Goal: Task Accomplishment & Management: Manage account settings

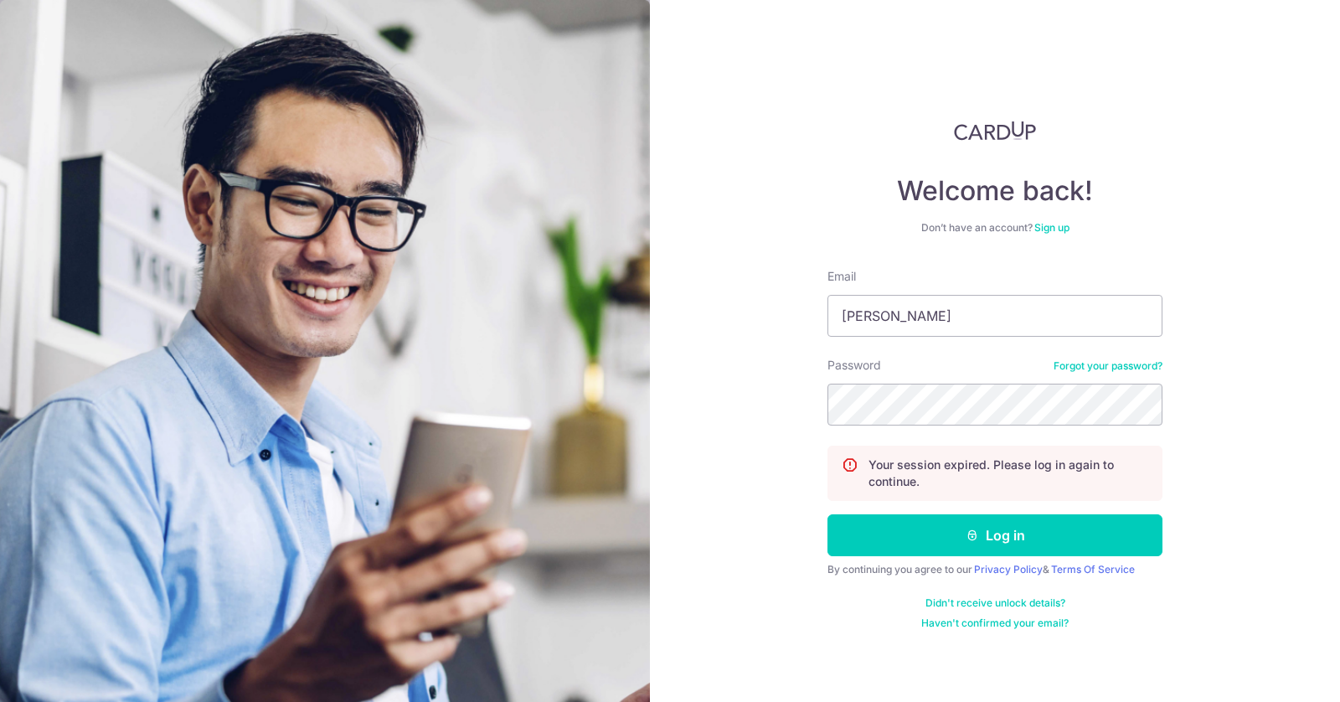
type input "[PERSON_NAME][EMAIL_ADDRESS][DOMAIN_NAME]"
click at [827, 514] on button "Log in" at bounding box center [994, 535] width 335 height 42
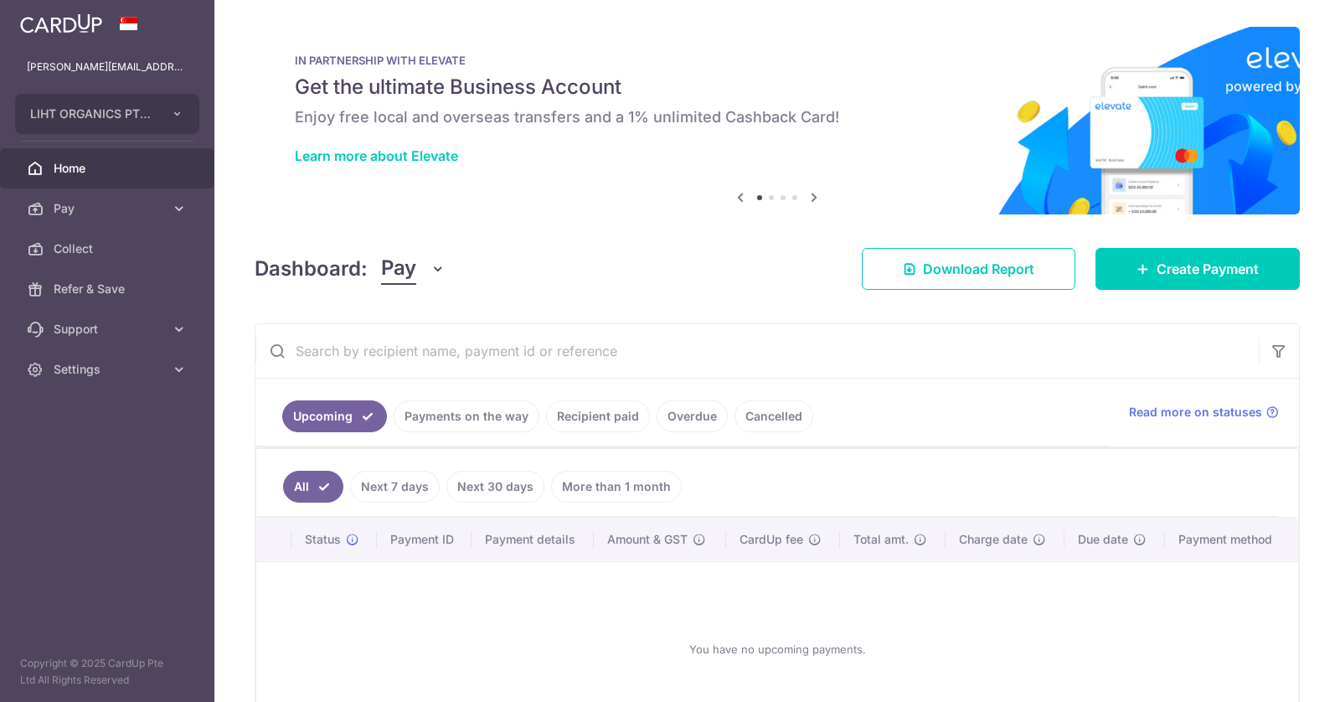
click at [594, 485] on link "More than 1 month" at bounding box center [616, 487] width 131 height 32
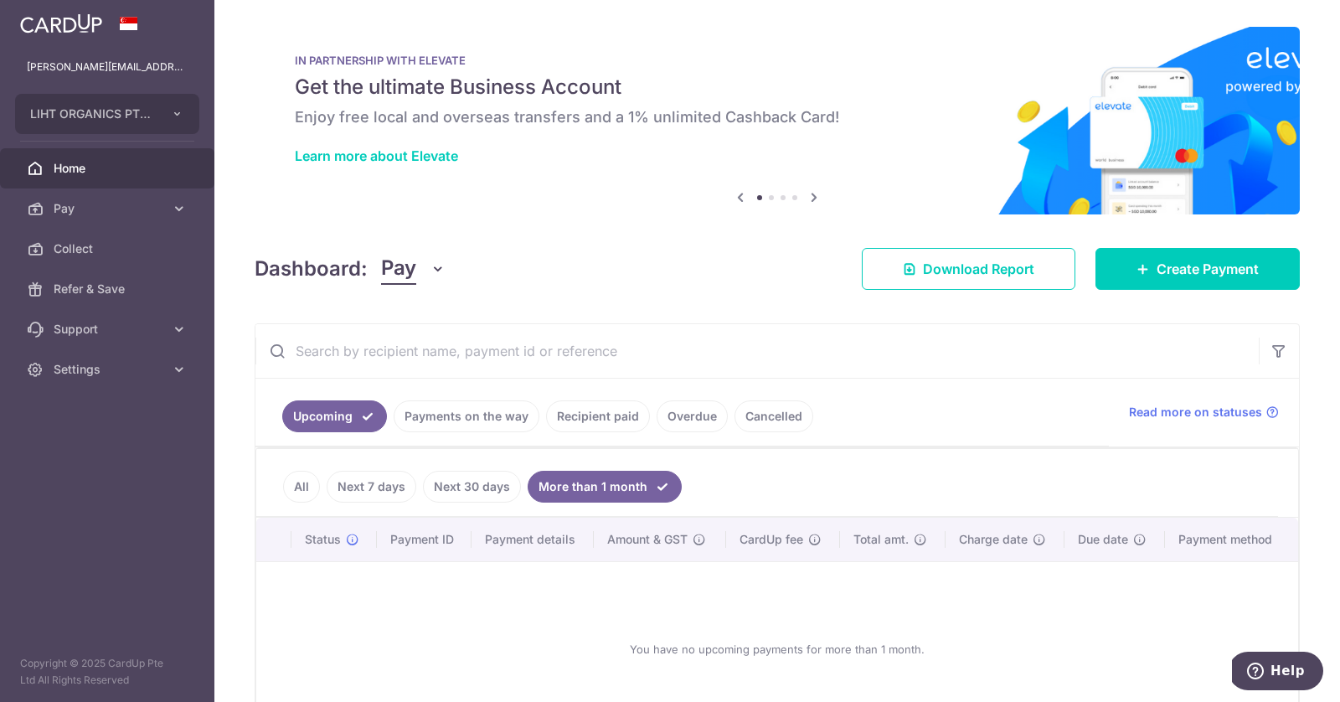
click at [855, 149] on div "Learn more about Elevate" at bounding box center [777, 155] width 964 height 17
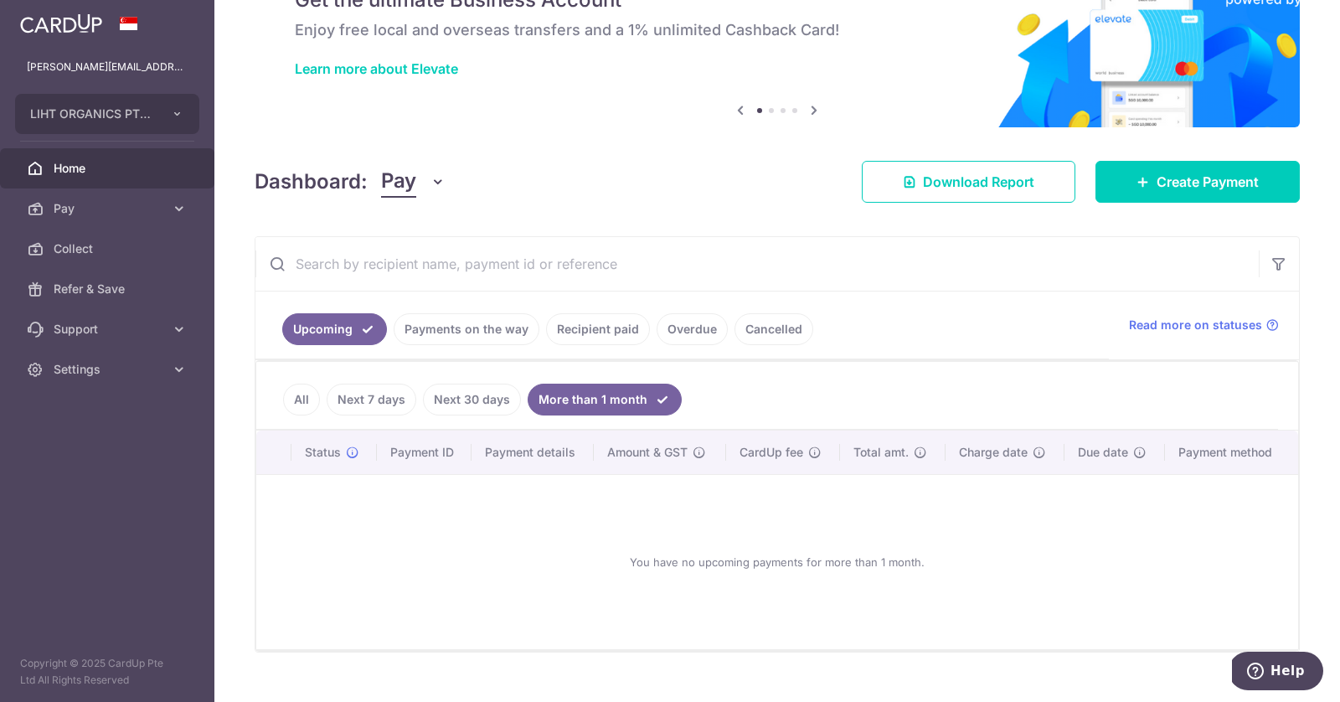
scroll to position [109, 0]
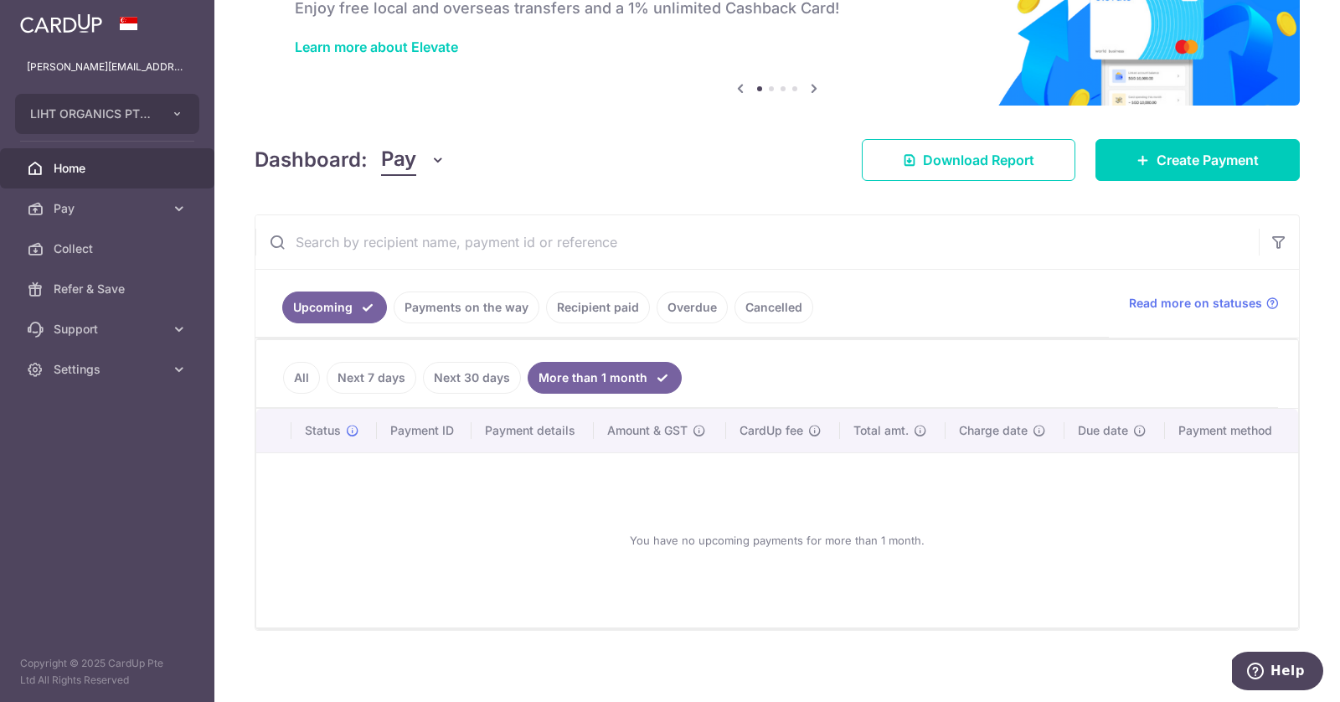
click at [625, 301] on link "Recipient paid" at bounding box center [598, 307] width 104 height 32
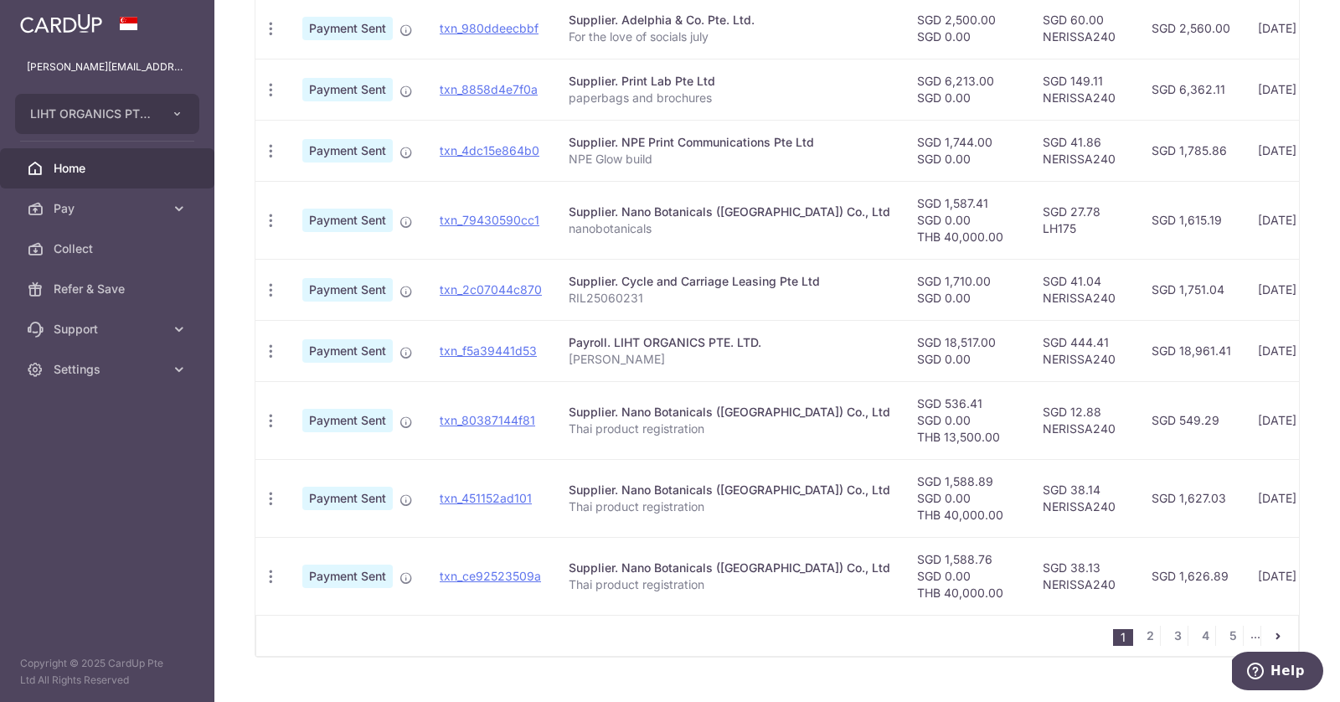
scroll to position [580, 0]
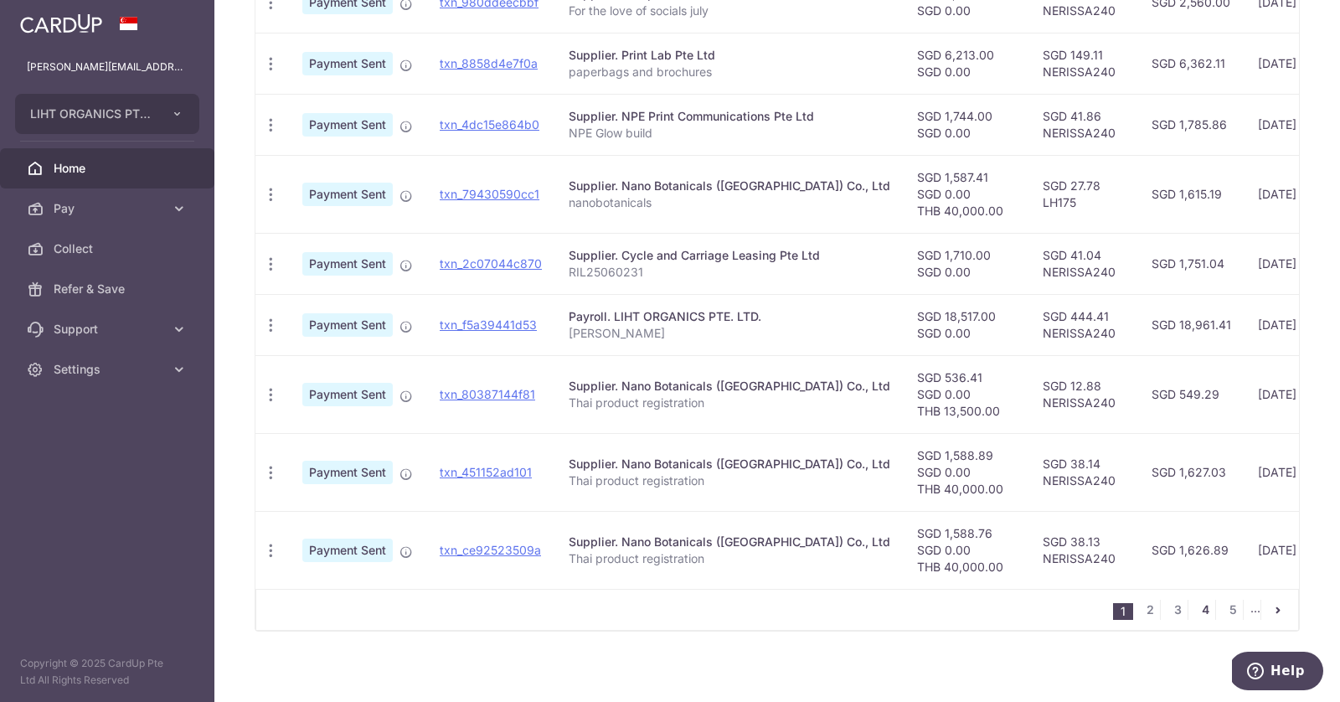
click at [1213, 600] on link "4" at bounding box center [1205, 609] width 20 height 20
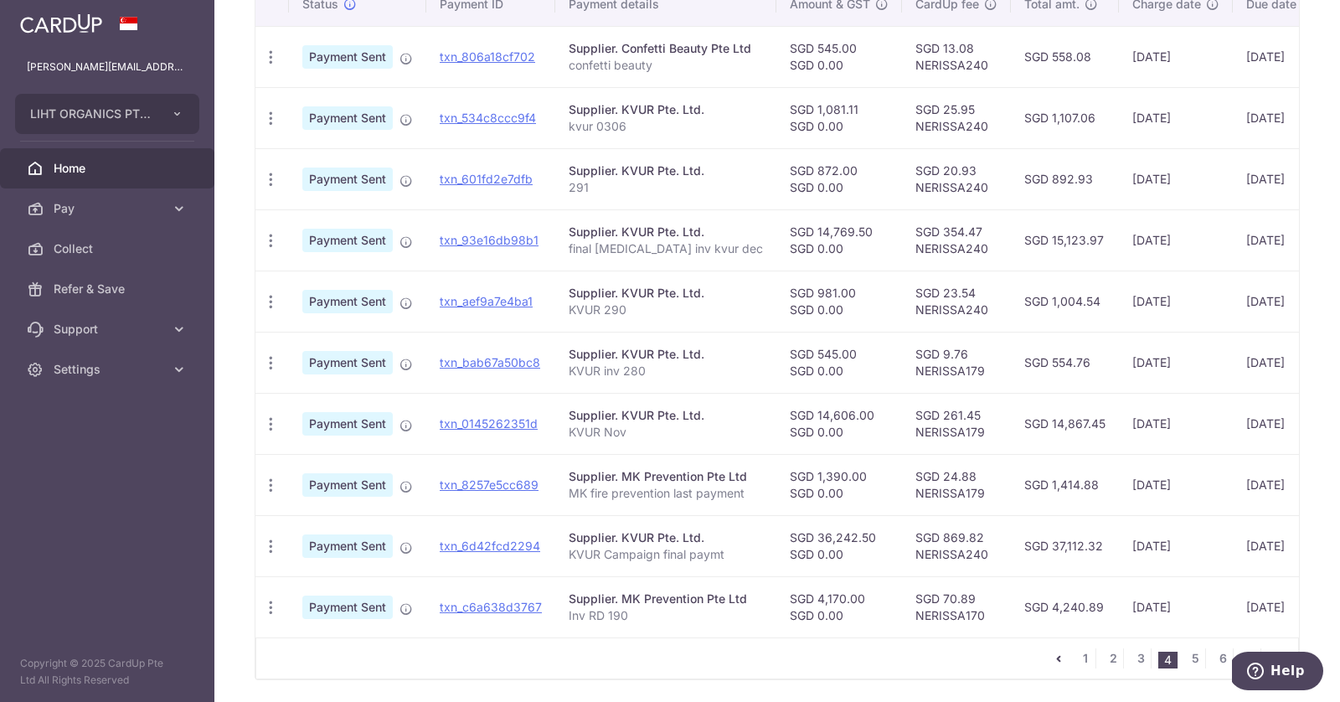
scroll to position [513, 0]
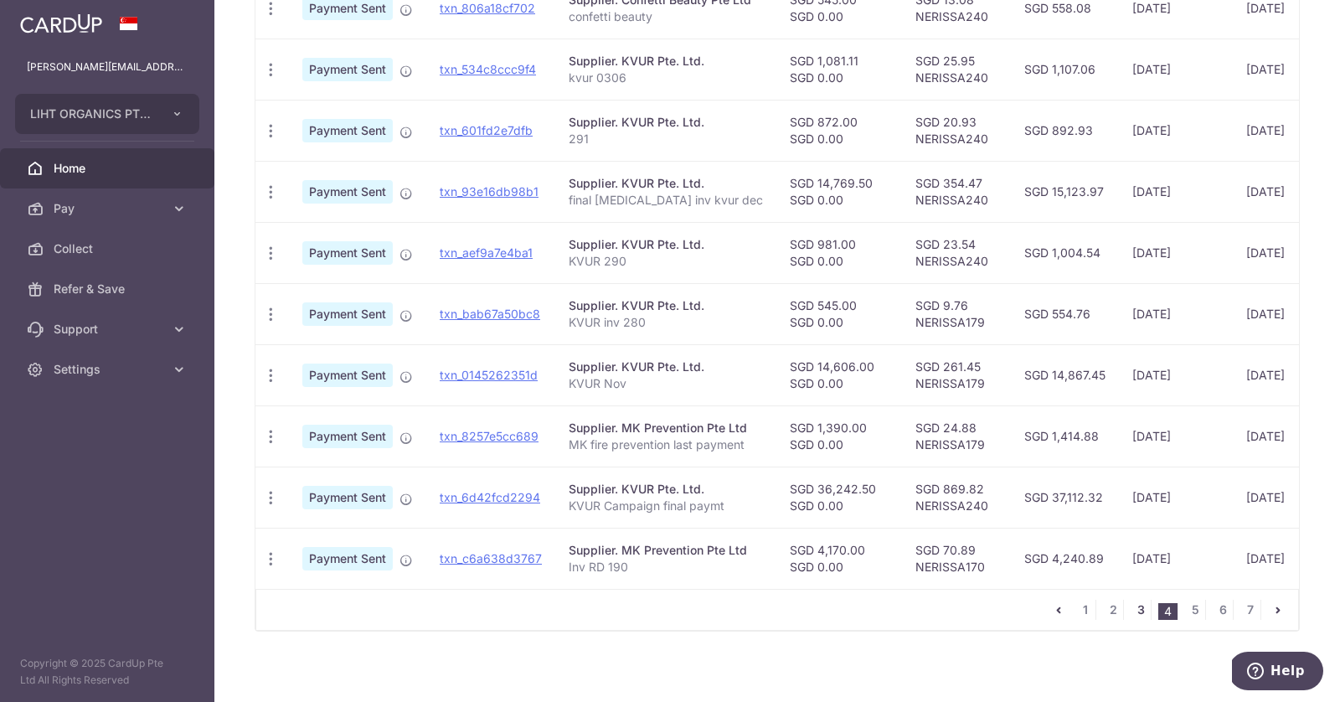
click at [1138, 599] on link "3" at bounding box center [1140, 609] width 20 height 20
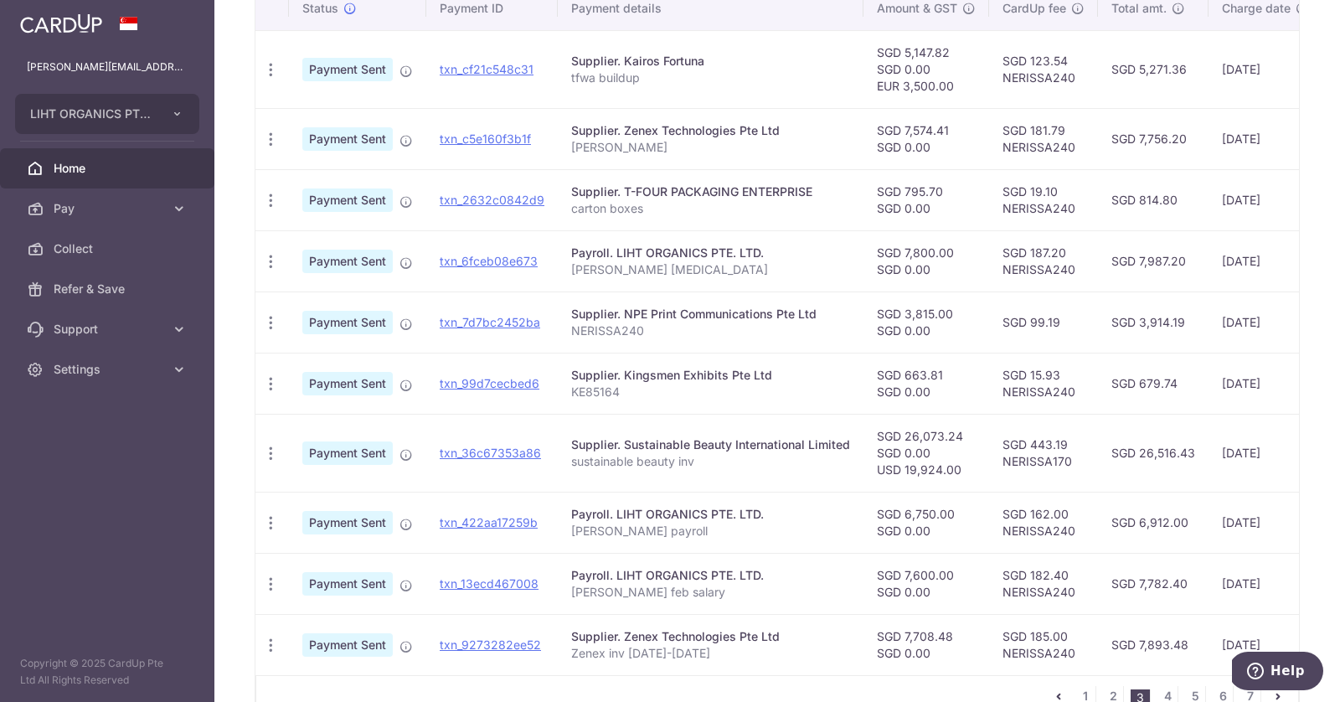
scroll to position [547, 0]
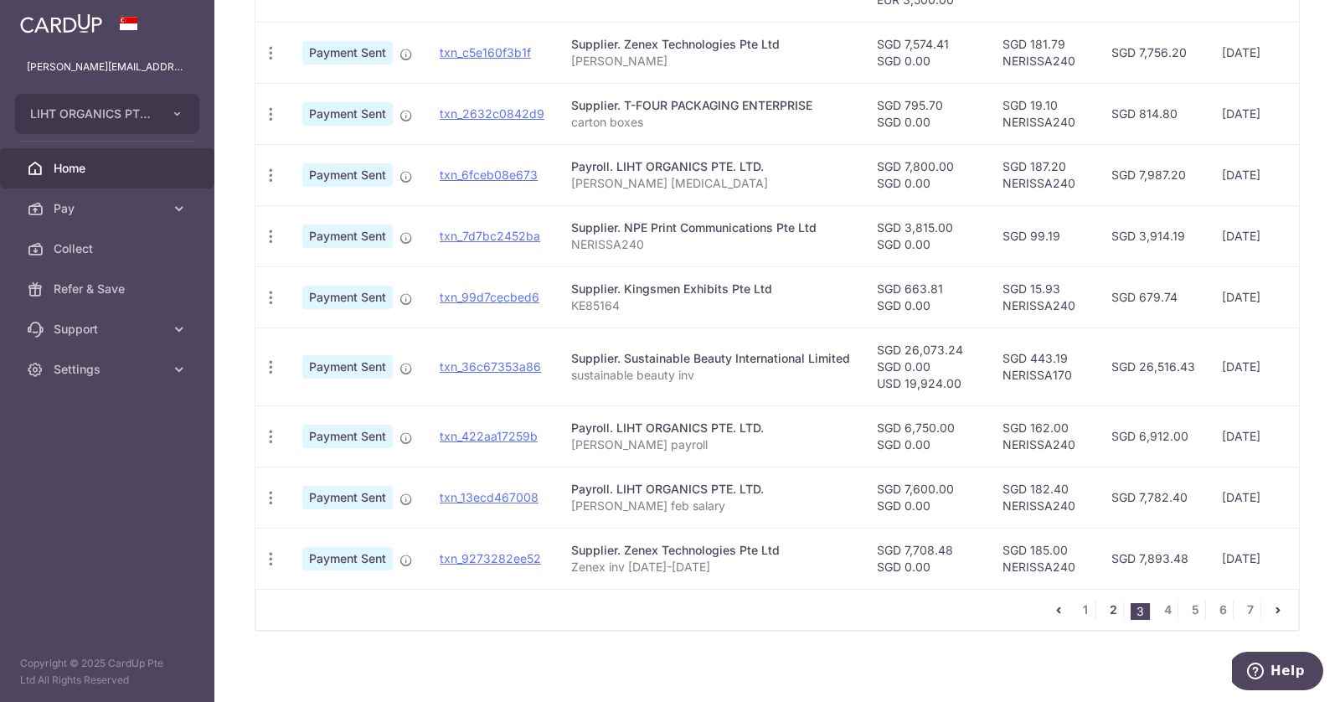
click at [1120, 603] on link "2" at bounding box center [1113, 609] width 20 height 20
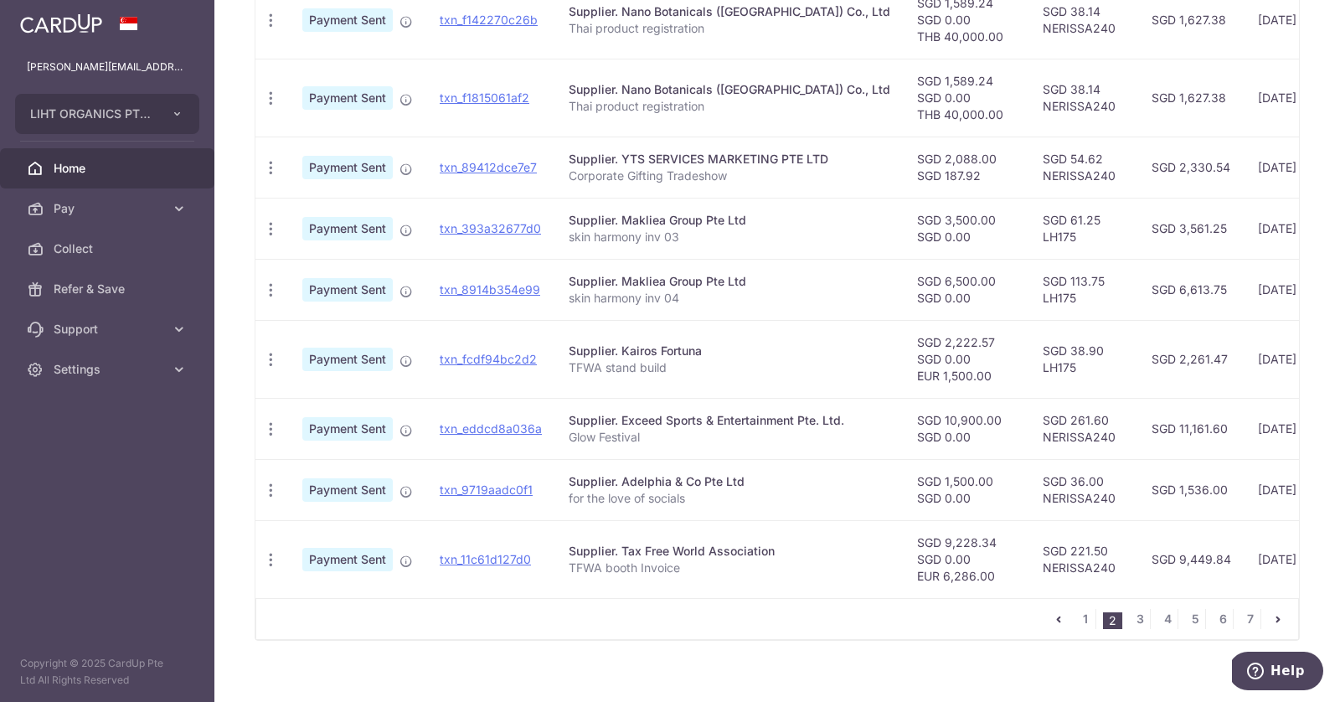
scroll to position [590, 0]
click at [1091, 612] on link "1" at bounding box center [1085, 616] width 20 height 20
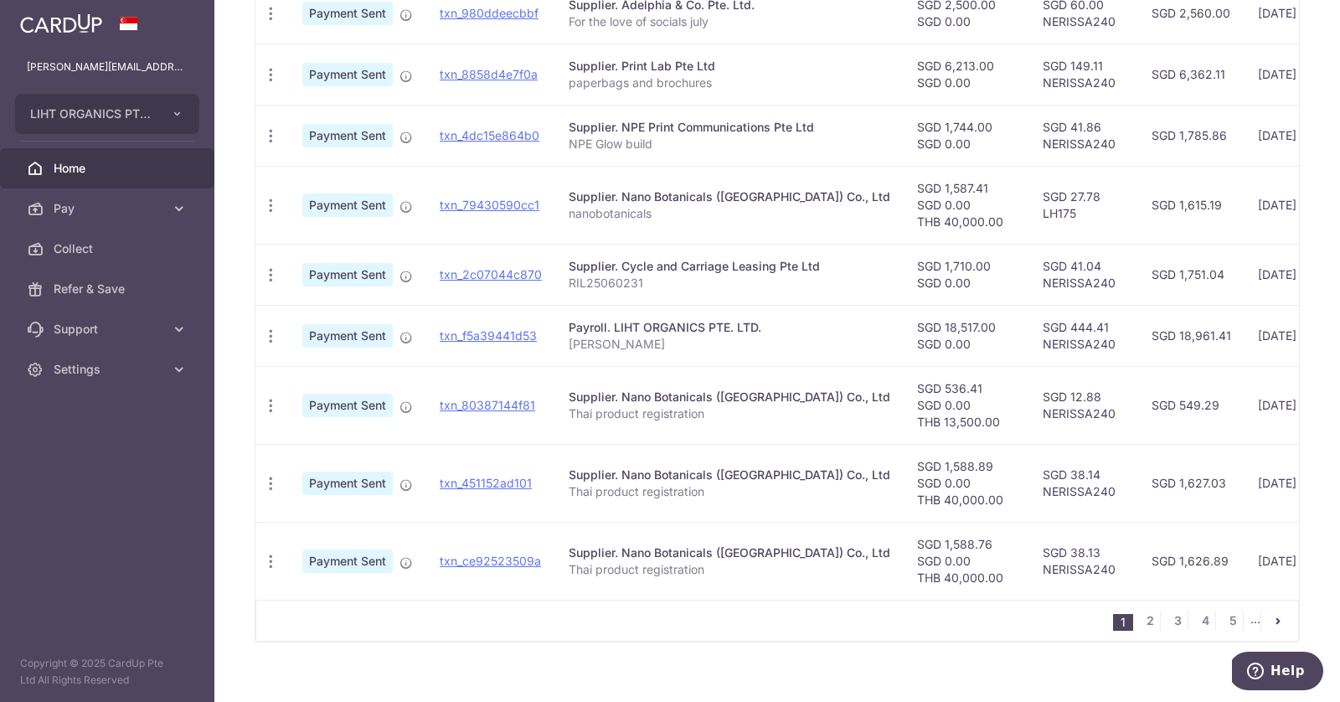
scroll to position [580, 0]
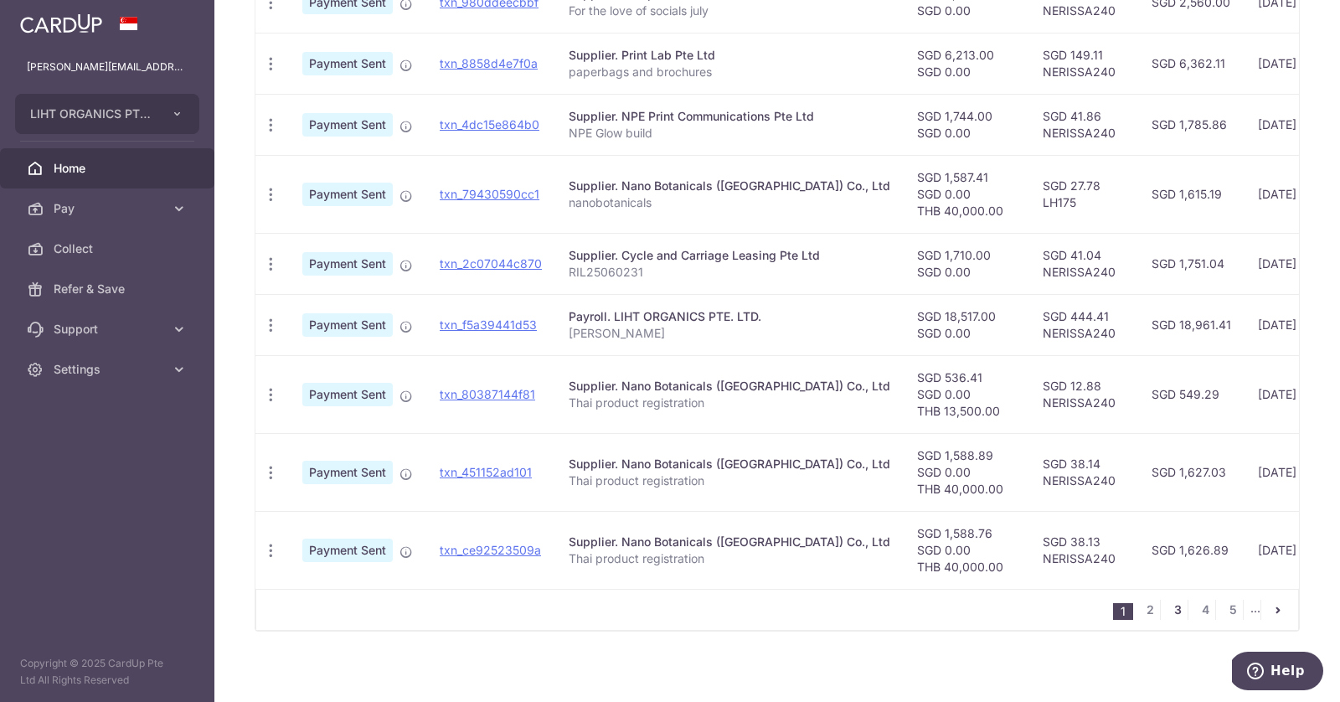
click at [1175, 602] on link "3" at bounding box center [1177, 609] width 20 height 20
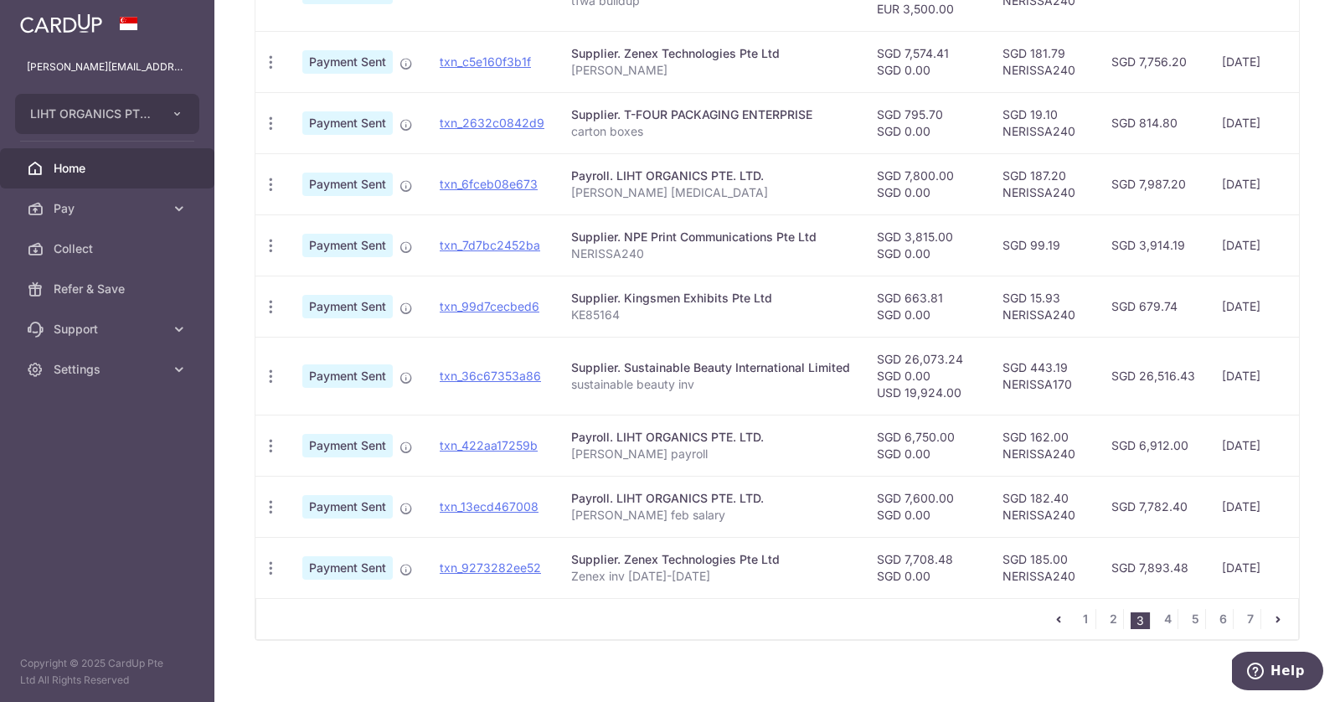
scroll to position [547, 0]
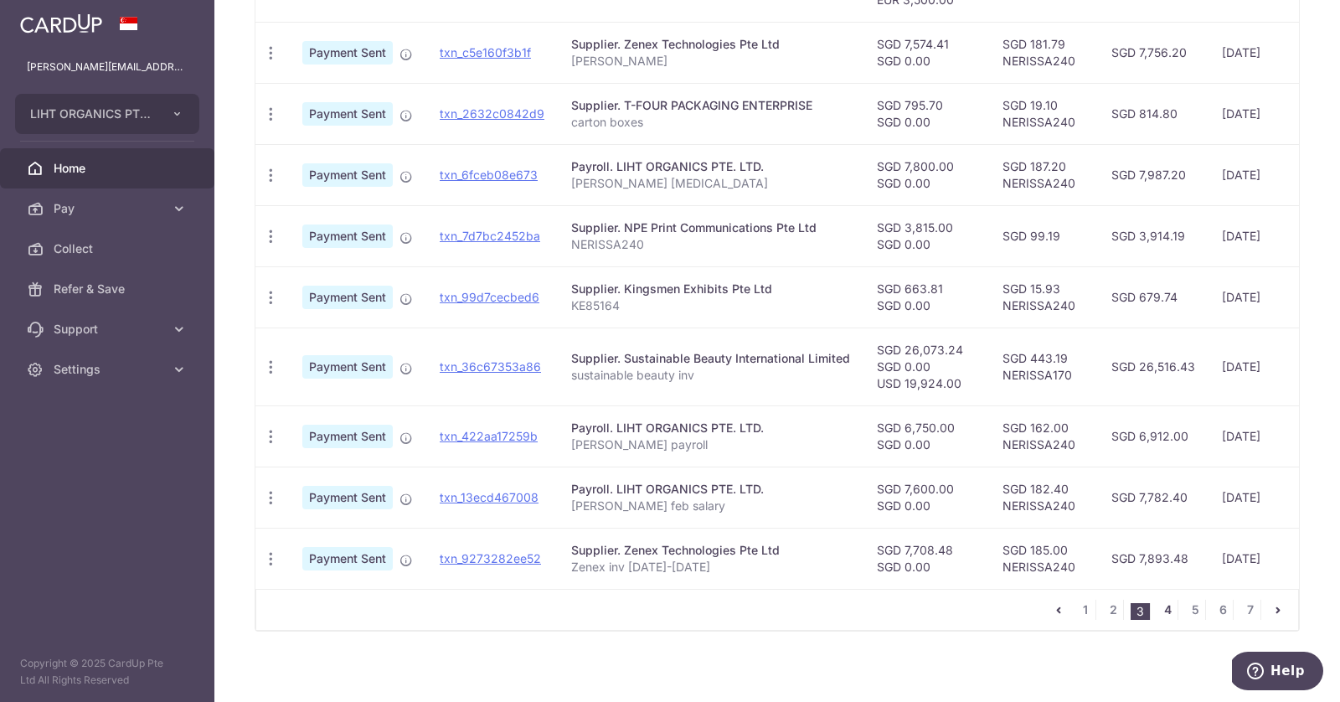
click at [1168, 602] on link "4" at bounding box center [1167, 609] width 20 height 20
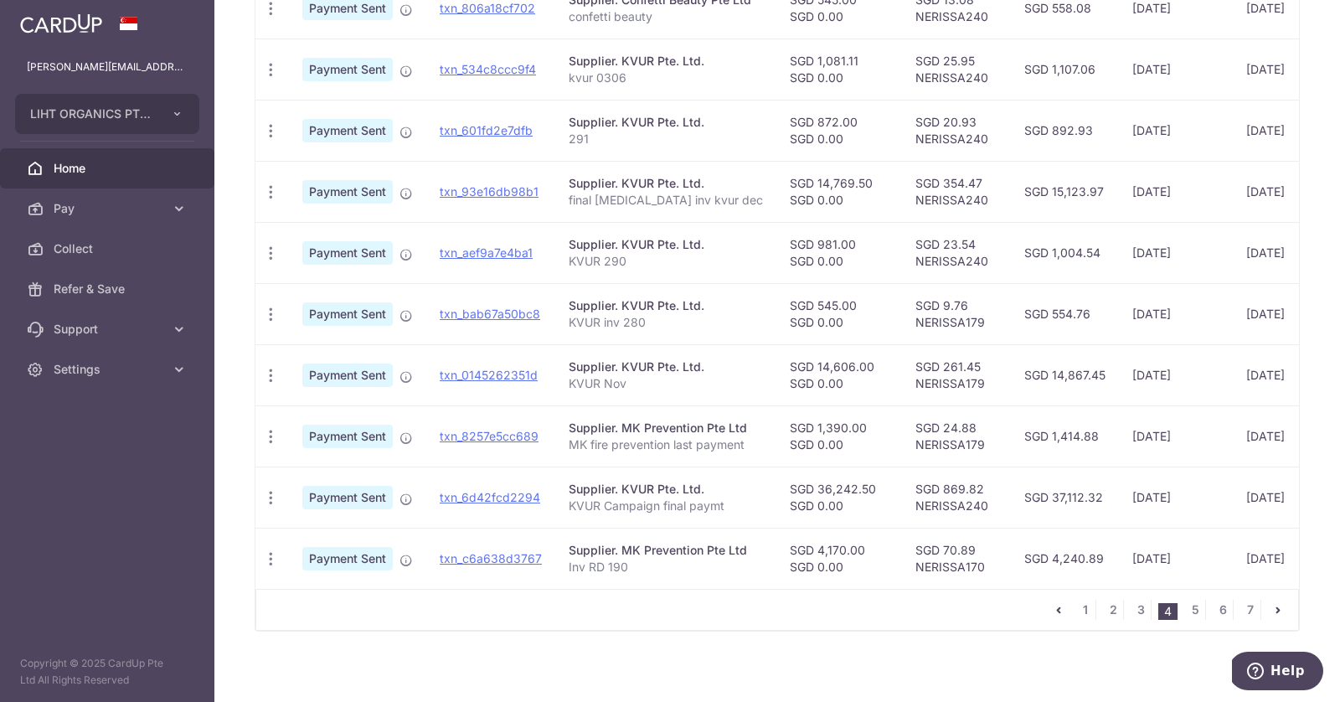
scroll to position [0, 0]
